Goal: Information Seeking & Learning: Learn about a topic

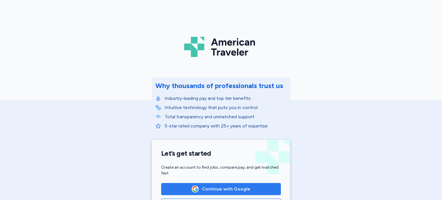
click at [206, 188] on span "Continue with Google" at bounding box center [226, 189] width 48 height 7
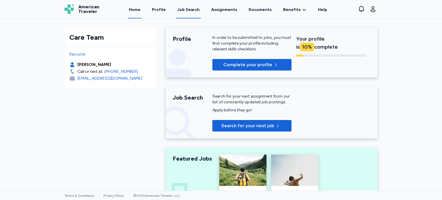
click at [190, 12] on div "Job Search" at bounding box center [188, 10] width 22 height 6
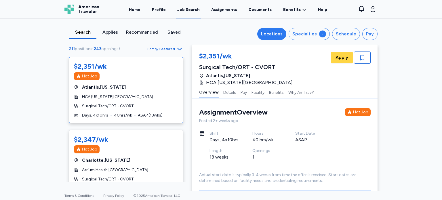
click at [272, 31] on div "Locations" at bounding box center [272, 34] width 22 height 7
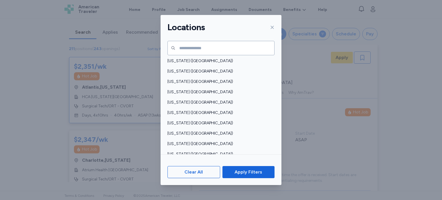
scroll to position [355, 0]
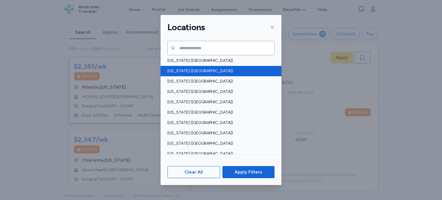
click at [177, 75] on div "[US_STATE] ([GEOGRAPHIC_DATA])" at bounding box center [221, 71] width 121 height 10
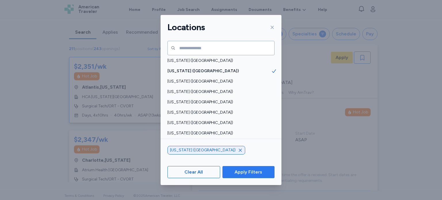
click at [239, 174] on span "Apply Filters" at bounding box center [249, 172] width 28 height 7
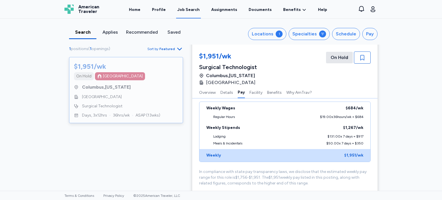
scroll to position [420, 0]
click at [187, 13] on div "Job Search" at bounding box center [188, 10] width 22 height 6
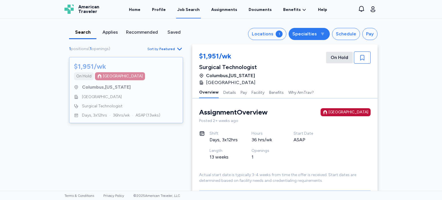
click at [302, 38] on button "Specialties" at bounding box center [309, 34] width 41 height 12
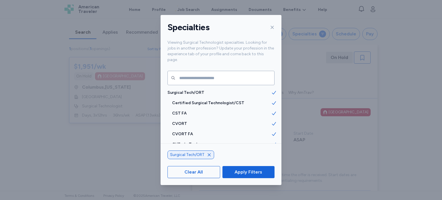
click at [208, 156] on icon "button" at bounding box center [209, 155] width 5 height 5
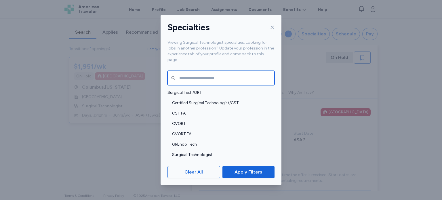
click at [186, 71] on input "text" at bounding box center [221, 78] width 107 height 14
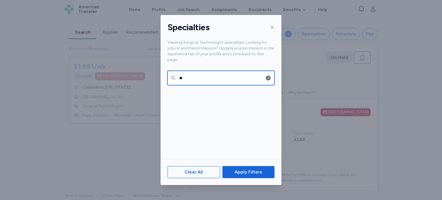
type input "*"
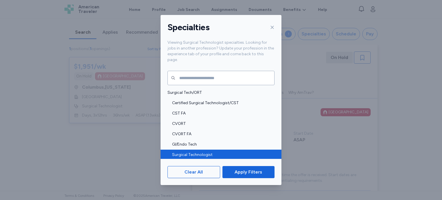
click at [201, 152] on span "Surgical Technologist" at bounding box center [221, 155] width 99 height 6
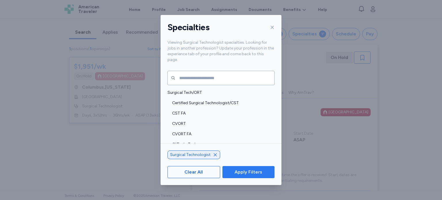
click at [237, 173] on span "Apply Filters" at bounding box center [249, 172] width 28 height 7
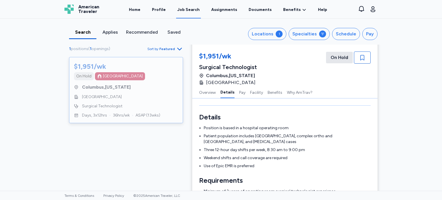
scroll to position [87, 0]
